Goal: Task Accomplishment & Management: Complete application form

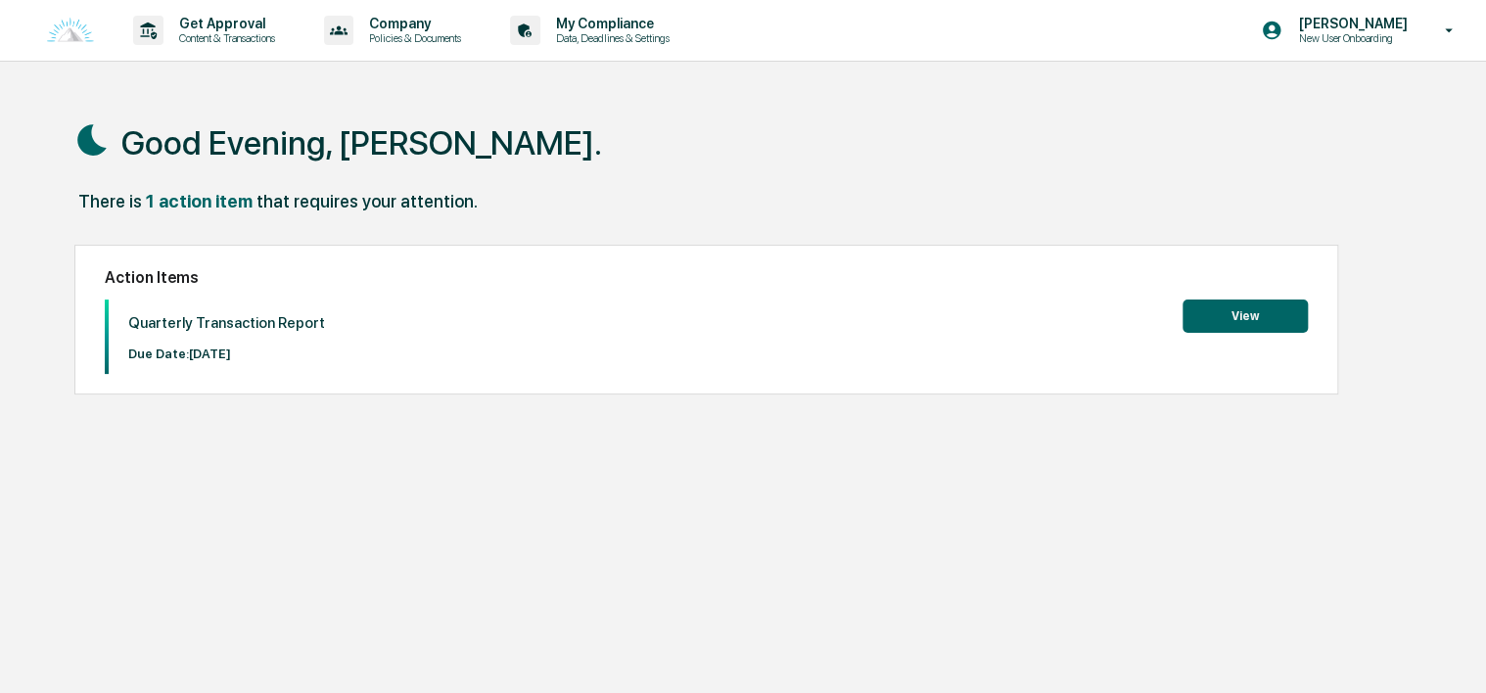
click at [1207, 322] on button "View" at bounding box center [1244, 316] width 125 height 33
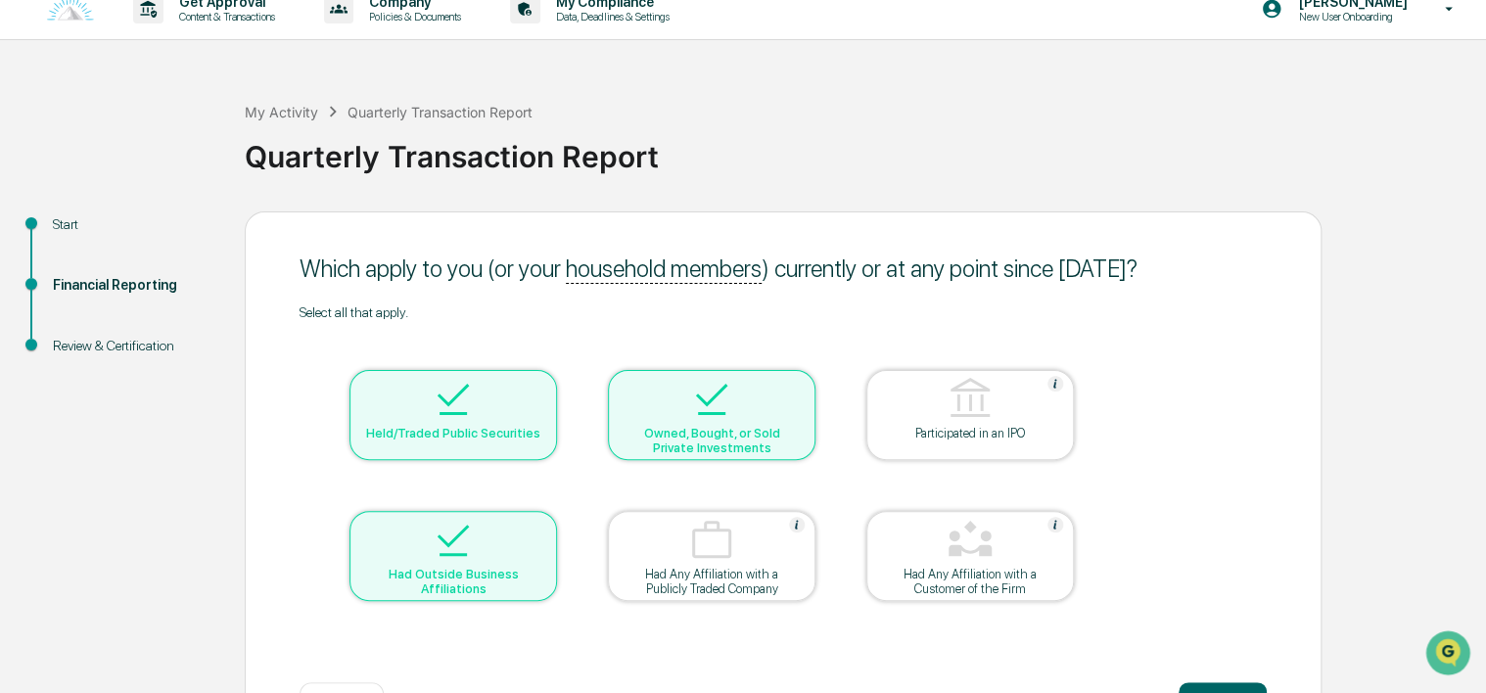
scroll to position [20, 0]
click at [1483, 529] on div "My Activity Quarterly Transaction Report Quarterly Transaction Report Start Fin…" at bounding box center [743, 421] width 1486 height 696
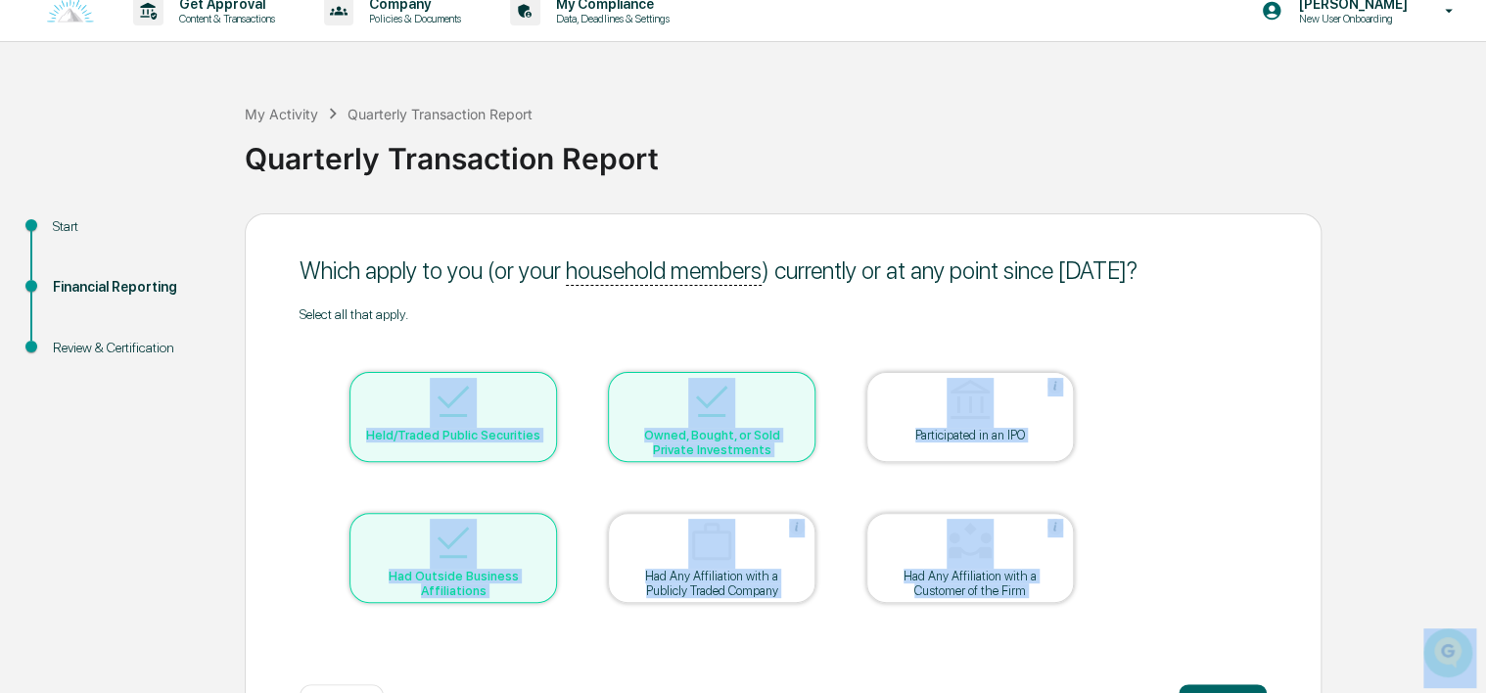
drag, startPoint x: 2906, startPoint y: 1157, endPoint x: 1458, endPoint y: 642, distance: 1536.4
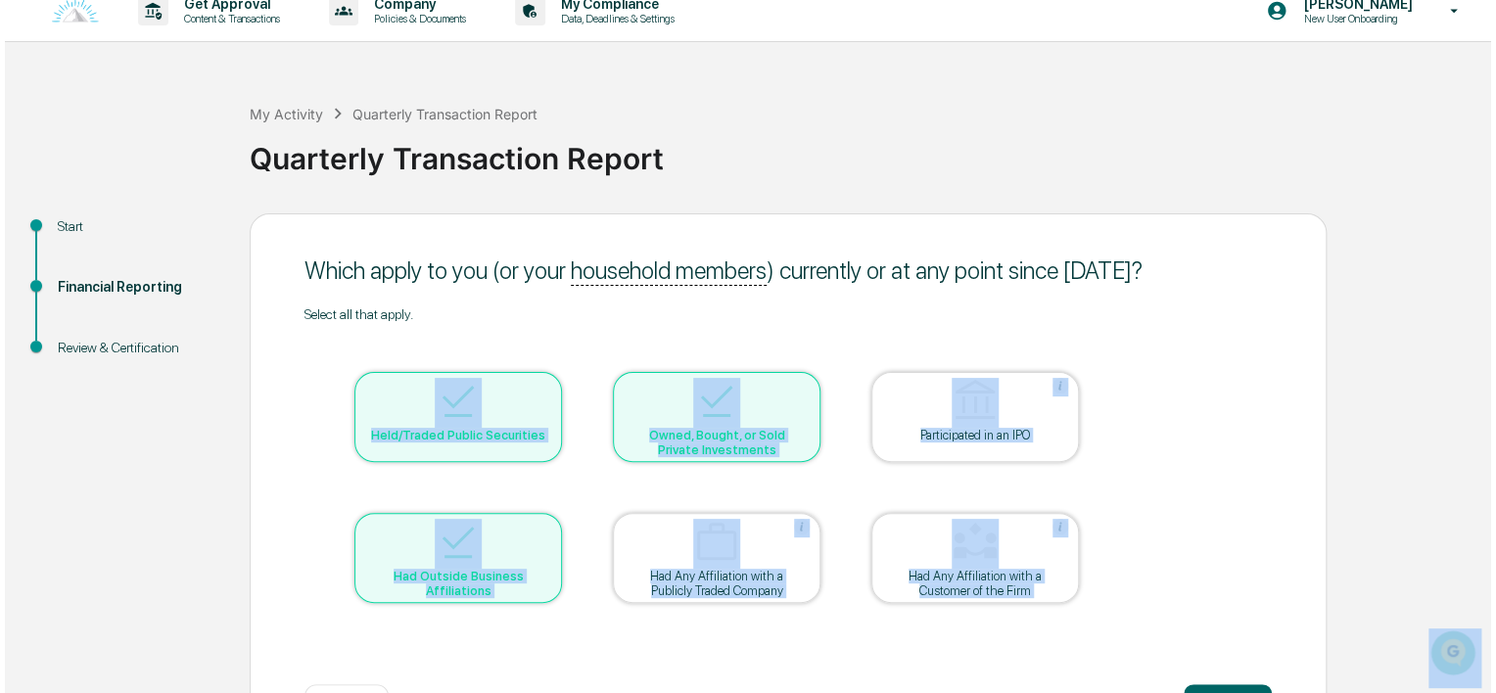
scroll to position [94, 0]
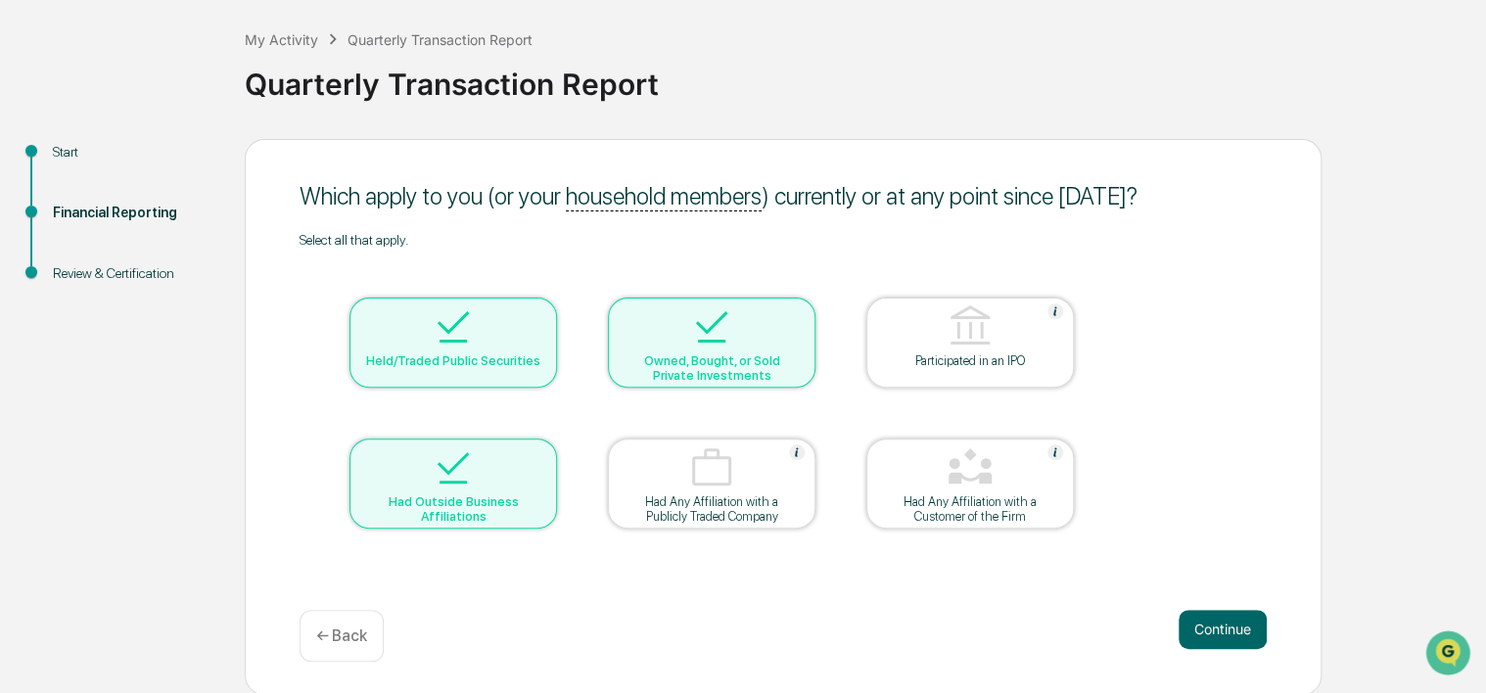
click at [1186, 480] on div "Select all that apply. Held/Traded Public Securities Owned, Bought, or Sold Pri…" at bounding box center [783, 405] width 967 height 346
click at [1234, 636] on button "Continue" at bounding box center [1222, 629] width 88 height 39
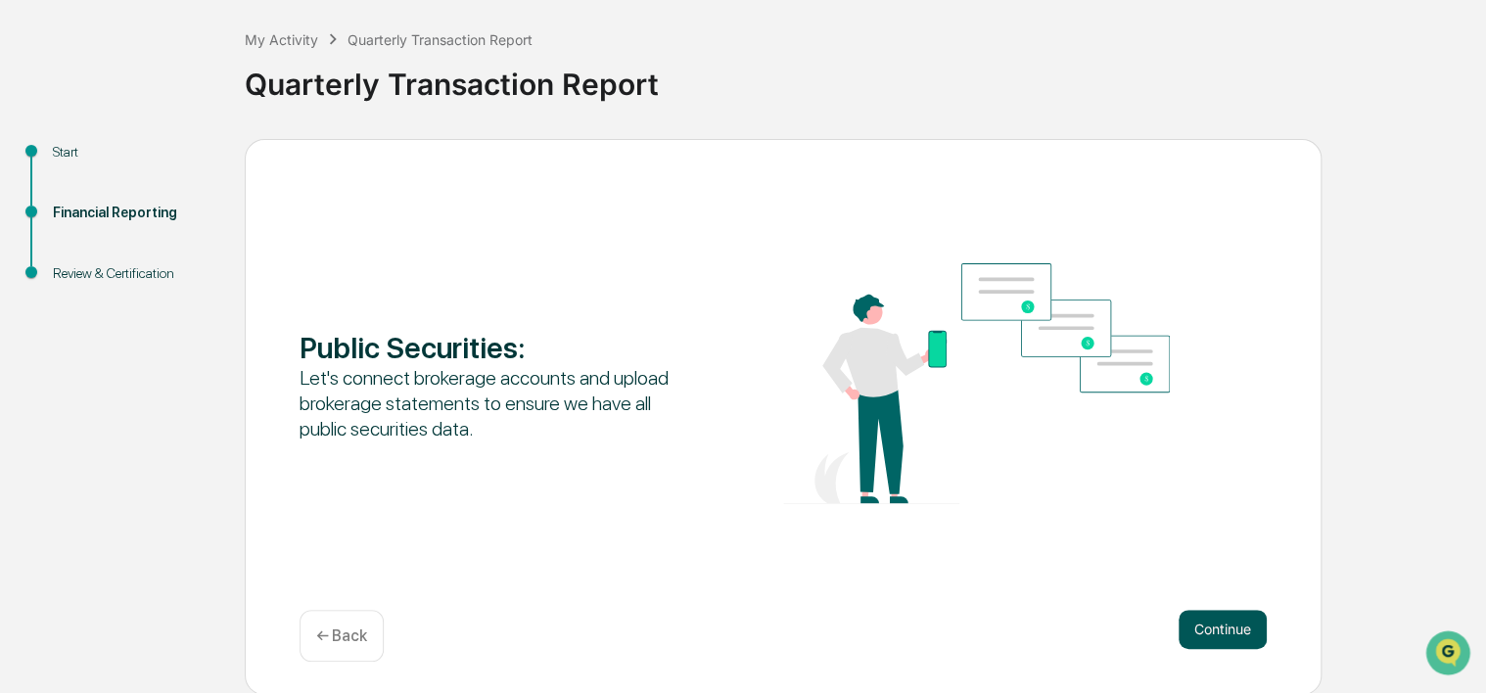
click at [1199, 613] on button "Continue" at bounding box center [1222, 629] width 88 height 39
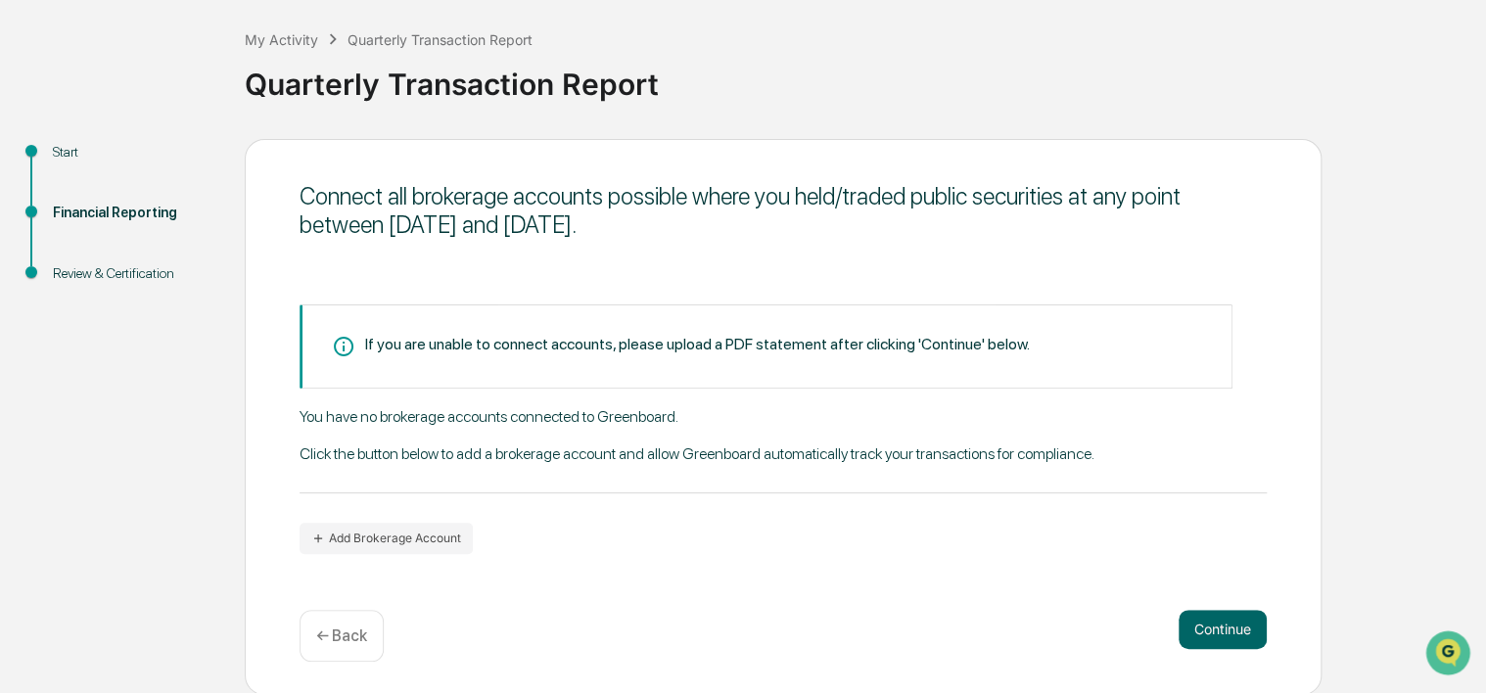
click at [408, 552] on div "Connect all brokerage accounts possible where you held/traded public securities…" at bounding box center [783, 417] width 1077 height 556
click at [377, 534] on button "Add Brokerage Account" at bounding box center [386, 538] width 173 height 31
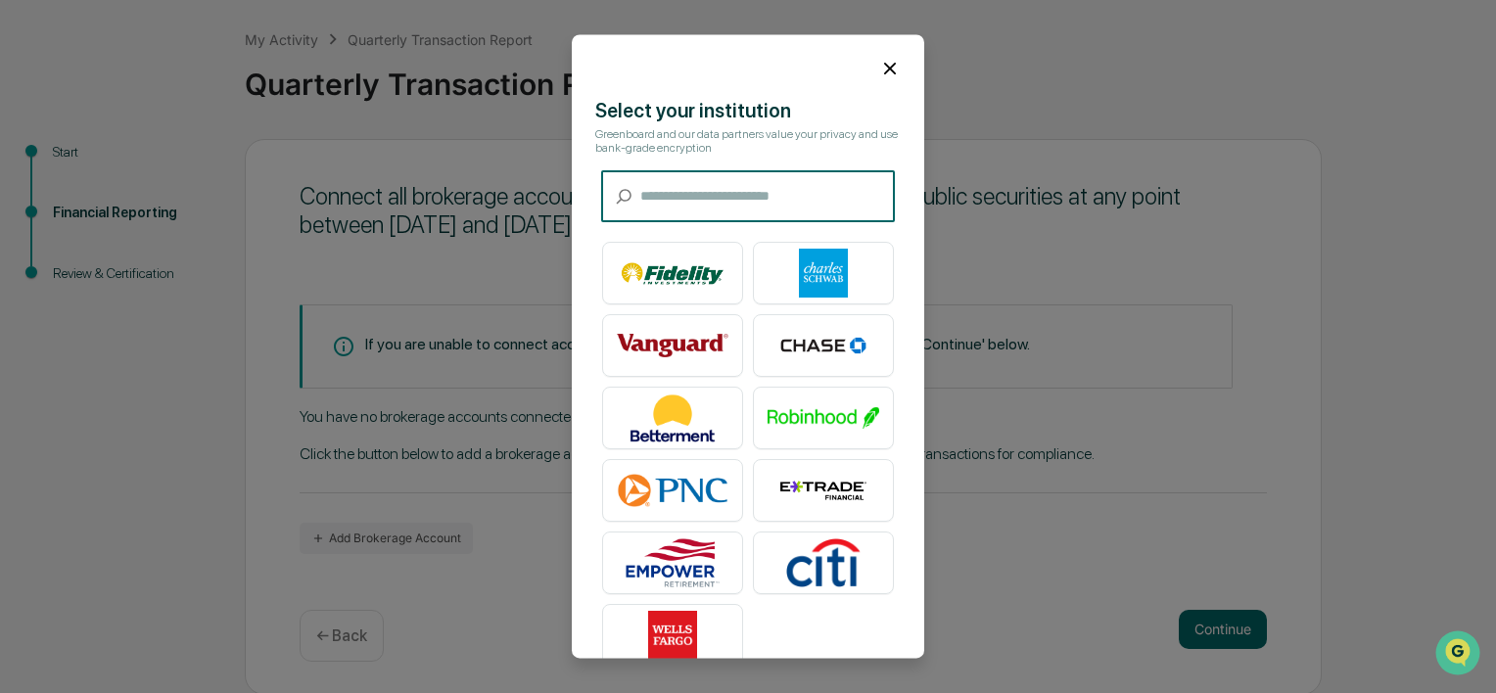
click at [658, 309] on table at bounding box center [747, 455] width 309 height 442
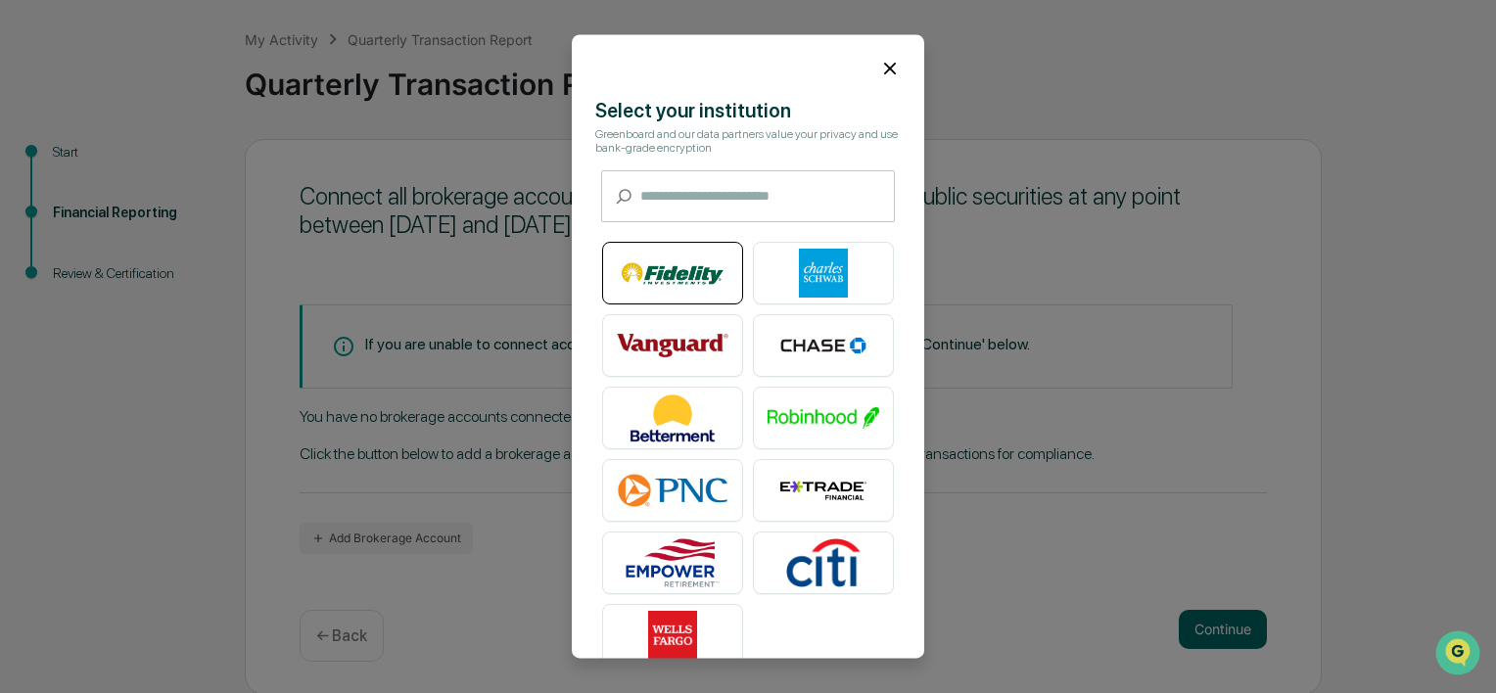
click at [657, 298] on img at bounding box center [673, 274] width 112 height 49
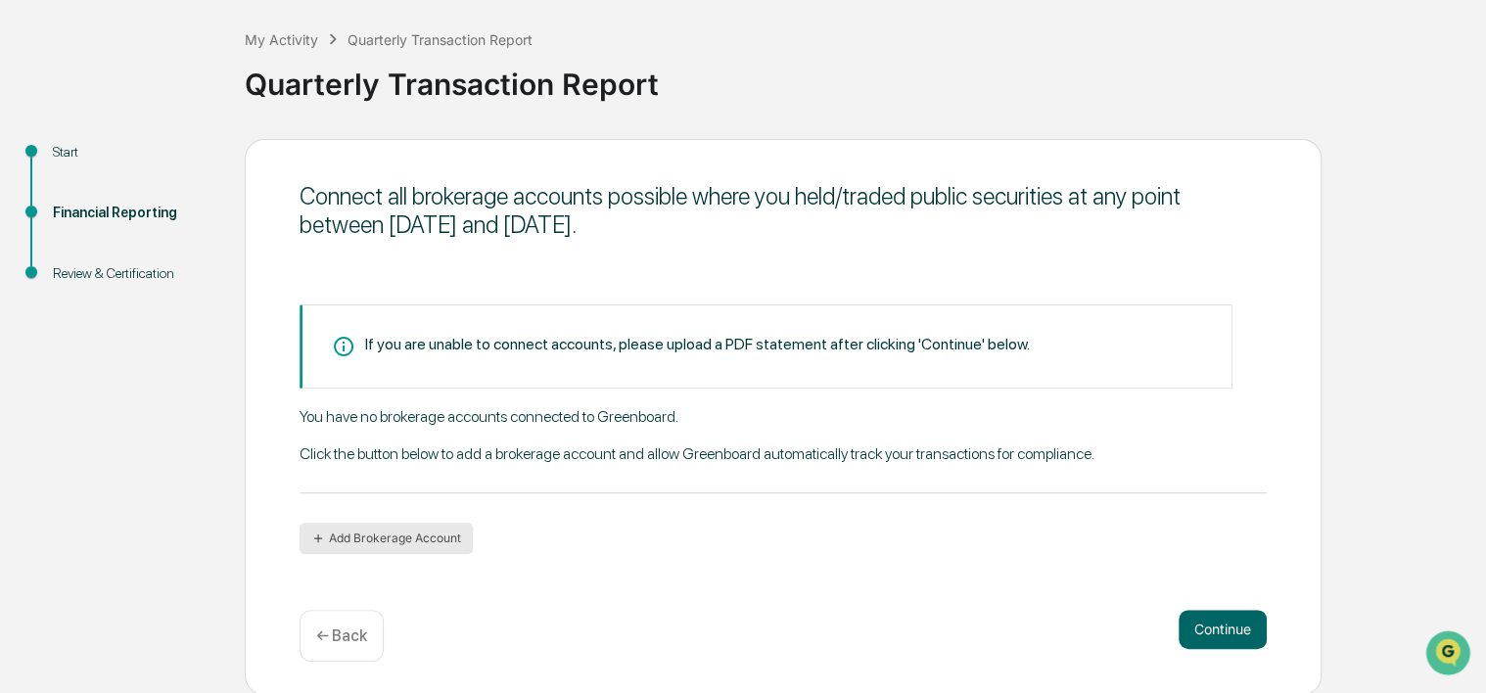
click at [418, 544] on button "Add Brokerage Account" at bounding box center [386, 538] width 173 height 31
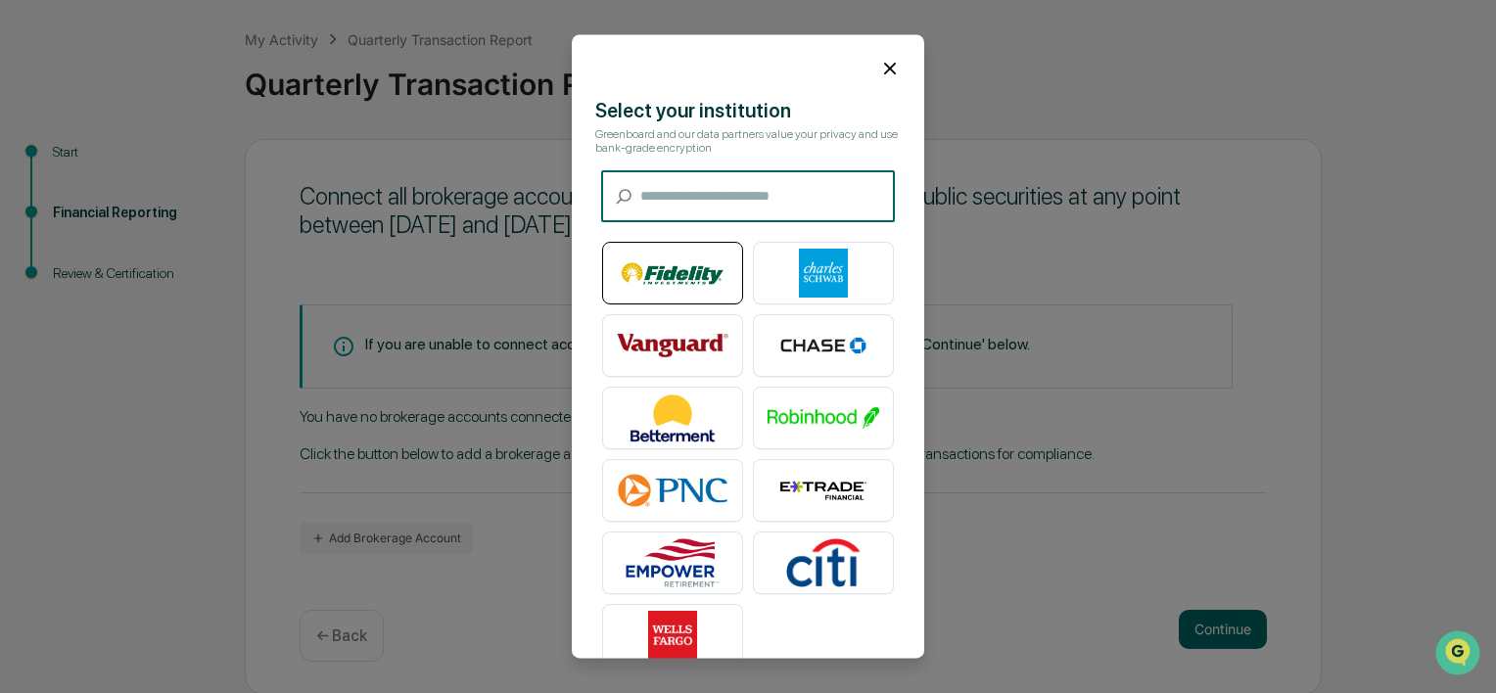
click at [674, 253] on img at bounding box center [673, 274] width 112 height 49
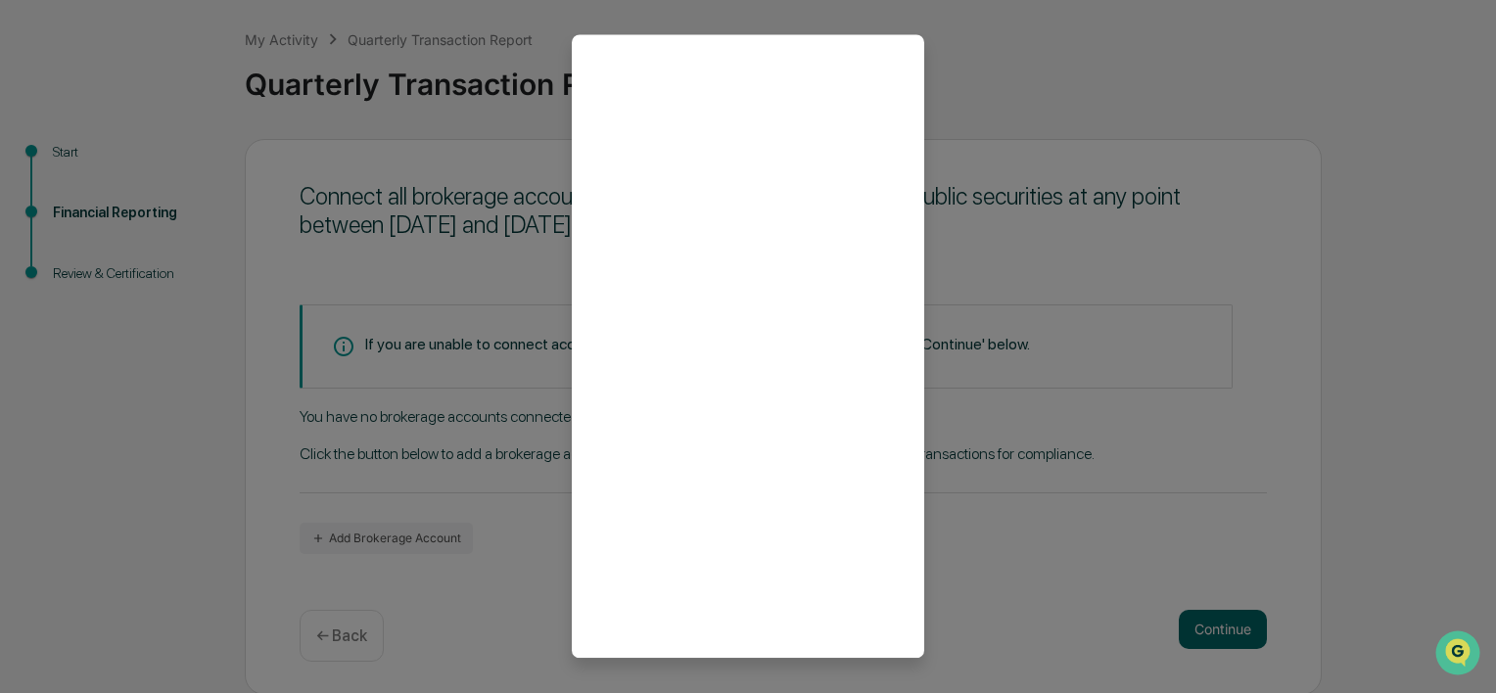
scroll to position [53, 0]
